Goal: Information Seeking & Learning: Learn about a topic

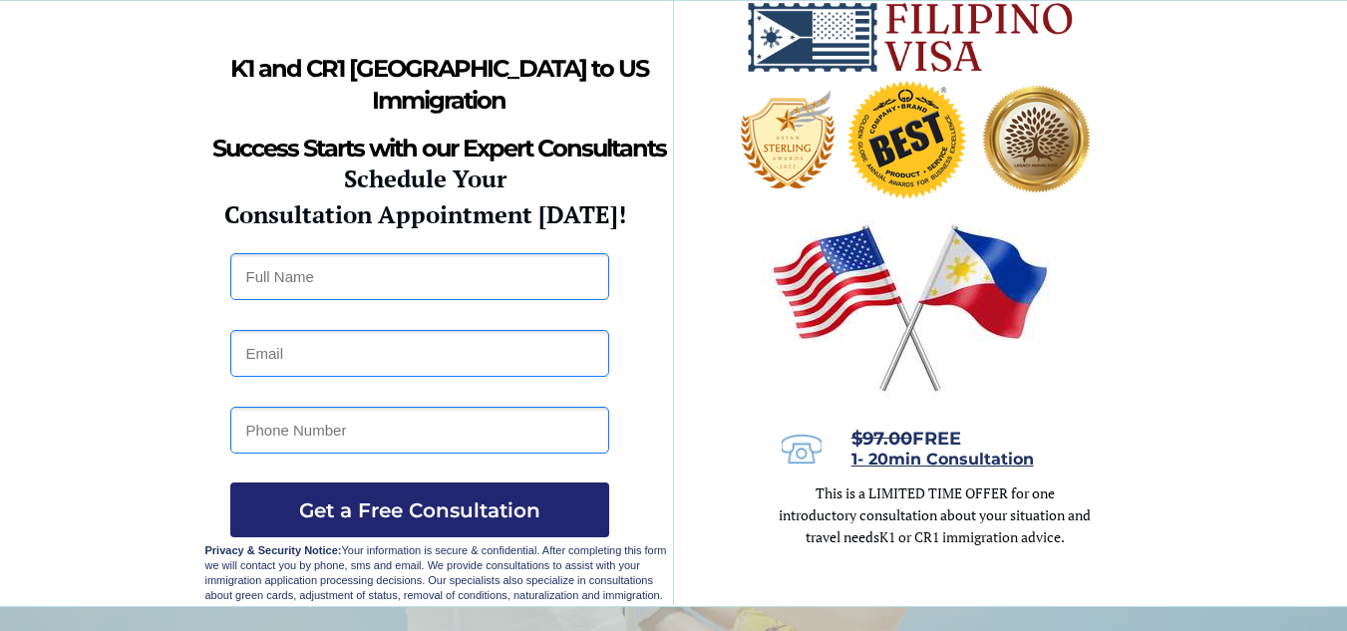
click at [810, 450] on img at bounding box center [802, 449] width 40 height 29
click at [988, 461] on span "1- 20min Consultation" at bounding box center [942, 459] width 182 height 19
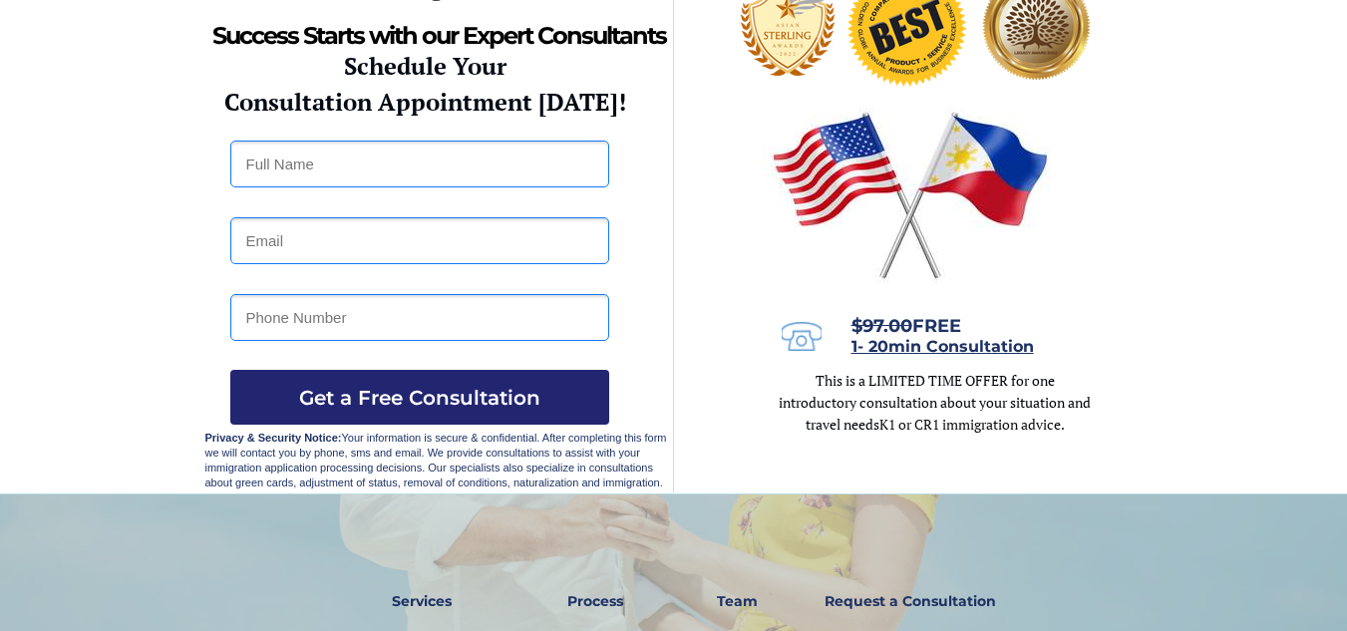
scroll to position [332, 0]
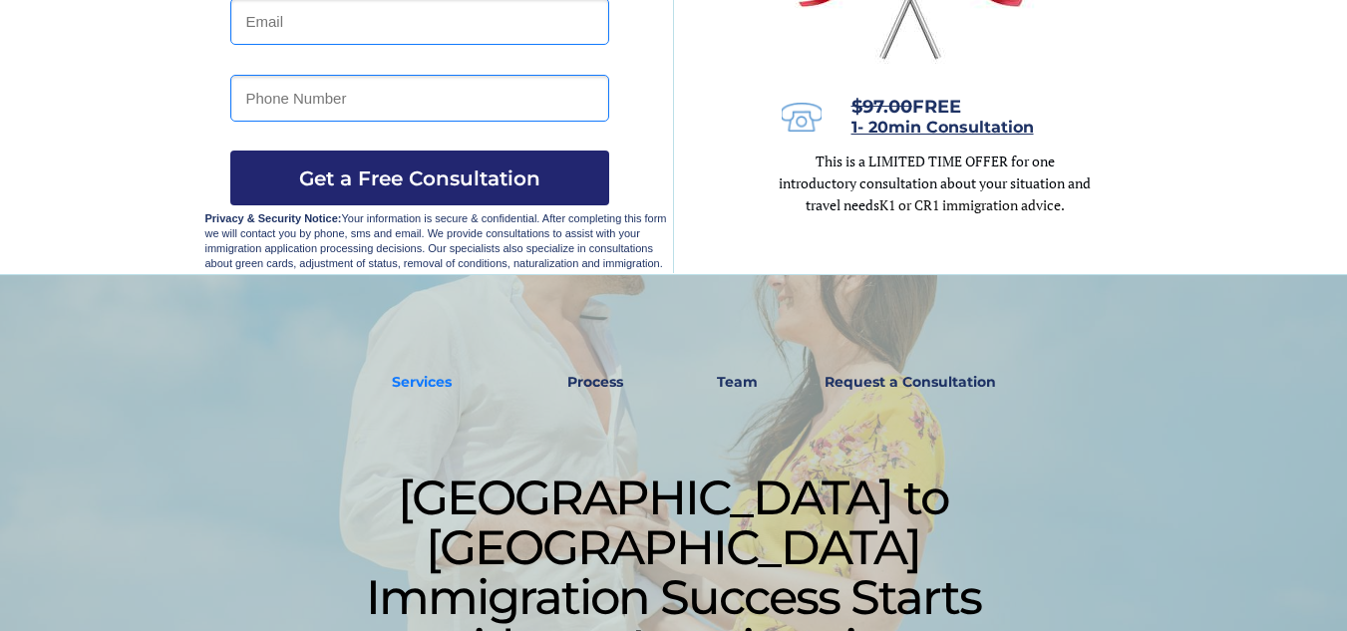
click at [416, 377] on strong "Services" at bounding box center [422, 382] width 60 height 18
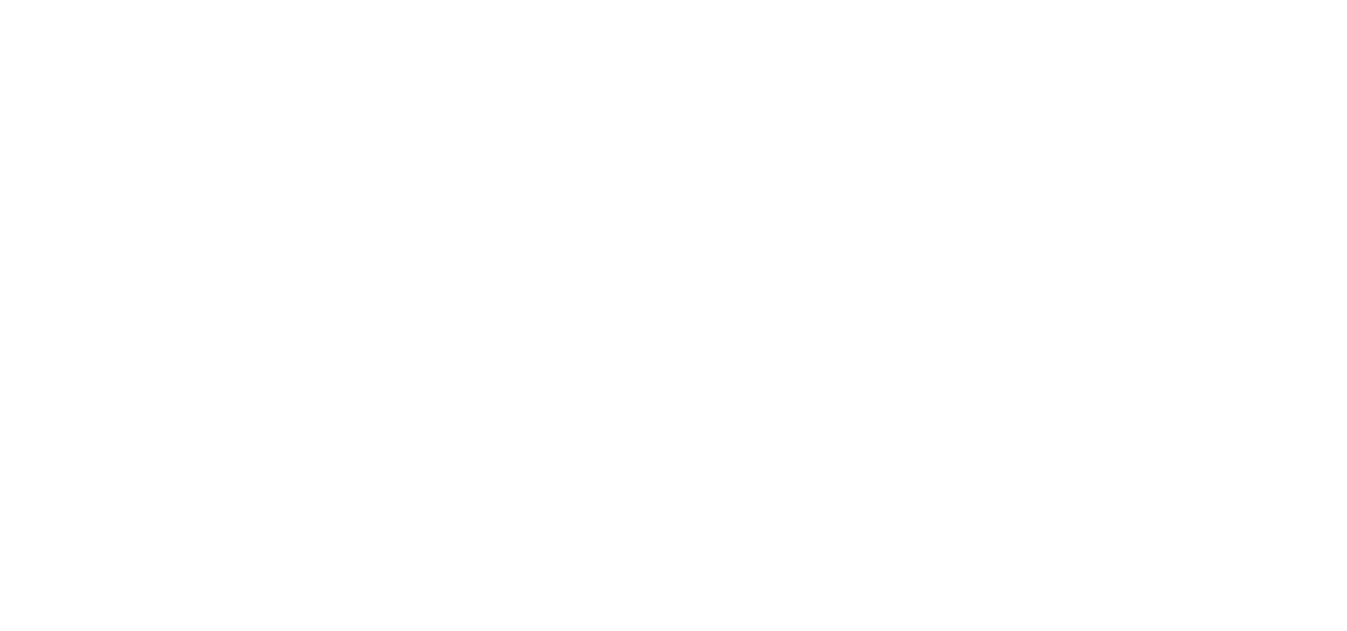
scroll to position [1272, 0]
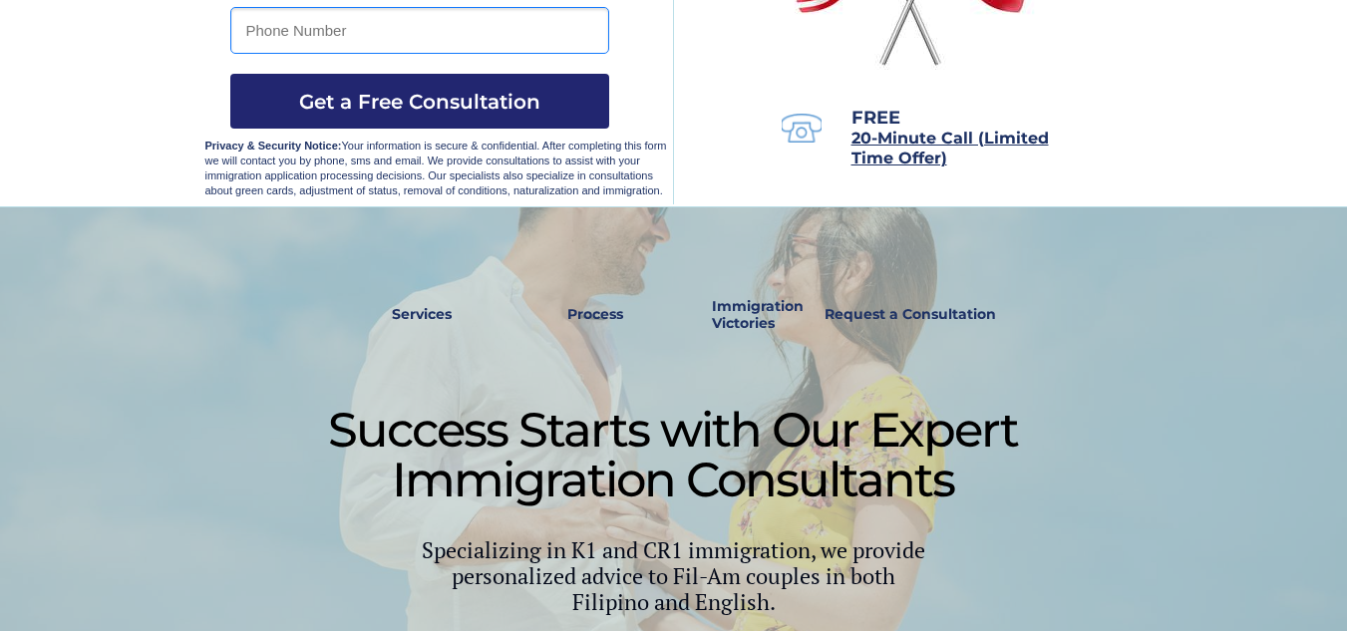
scroll to position [381, 0]
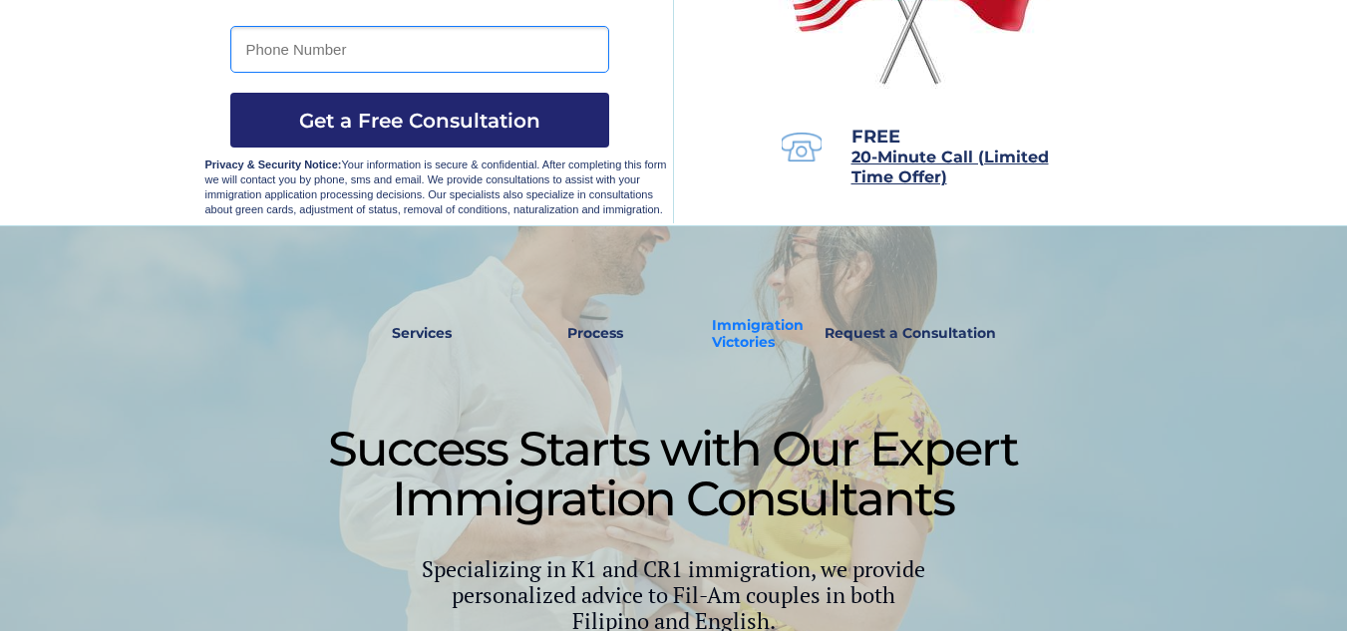
click at [733, 333] on strong "Immigration Victories" at bounding box center [758, 333] width 92 height 35
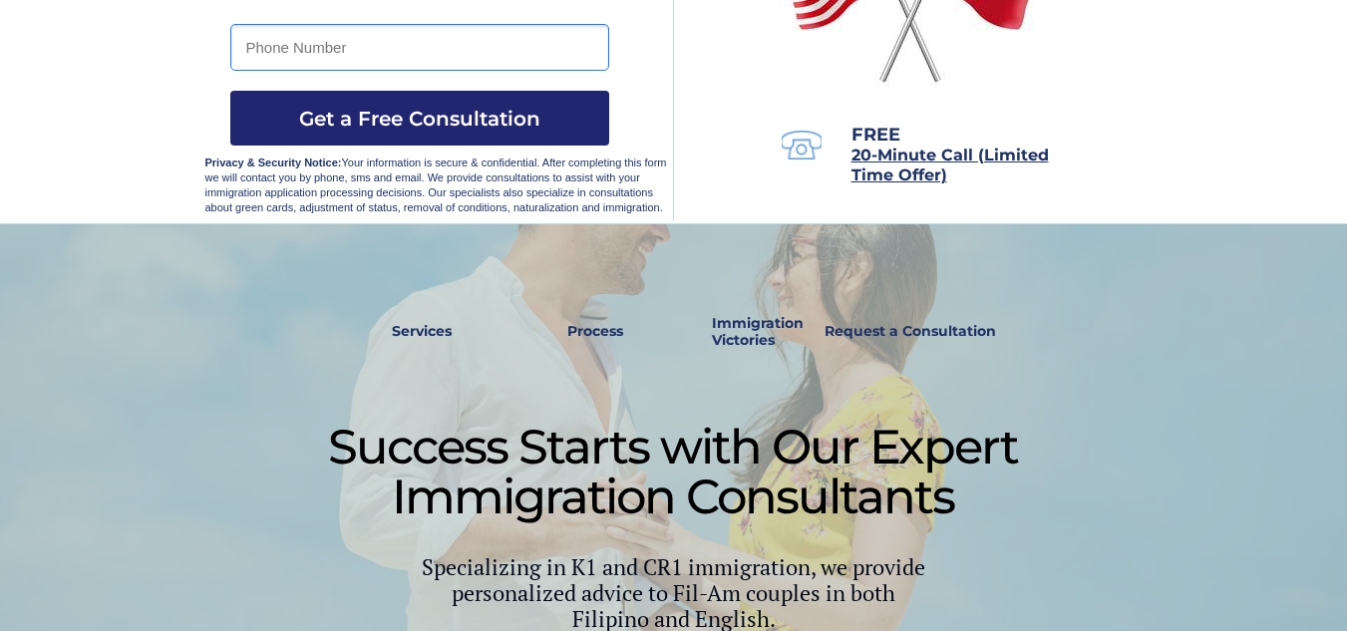
scroll to position [369, 0]
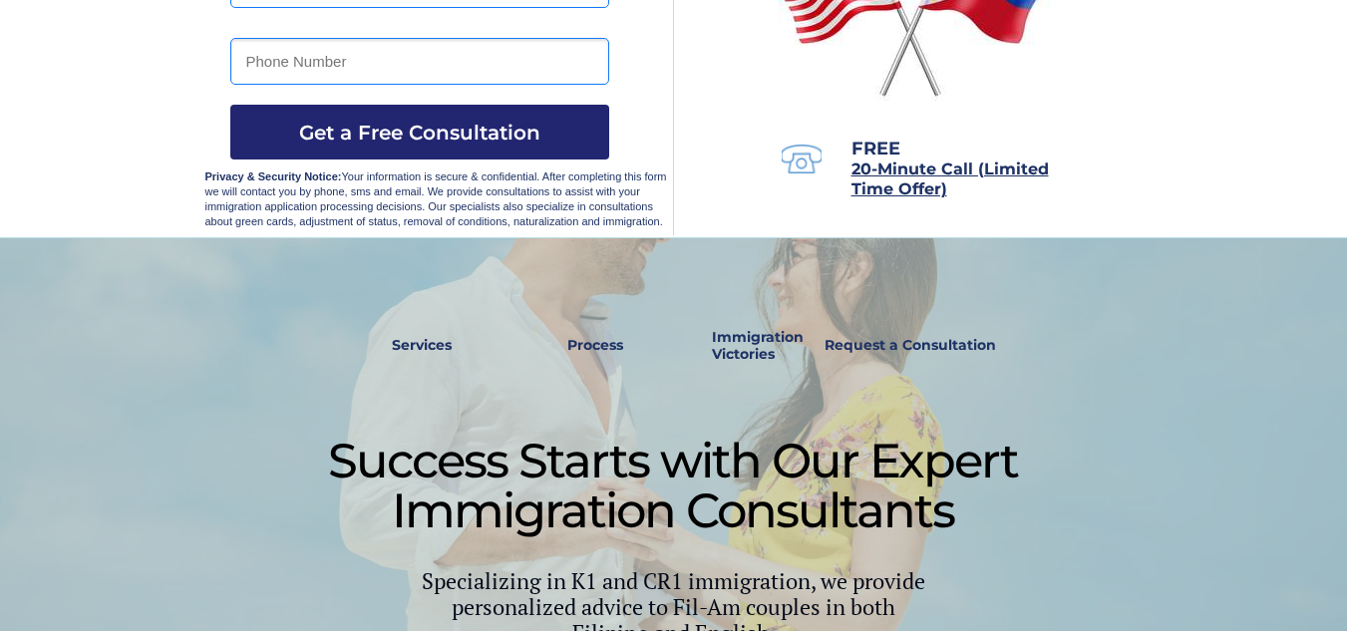
click at [727, 341] on strong "Immigration Victories" at bounding box center [758, 345] width 92 height 35
